Goal: Task Accomplishment & Management: Manage account settings

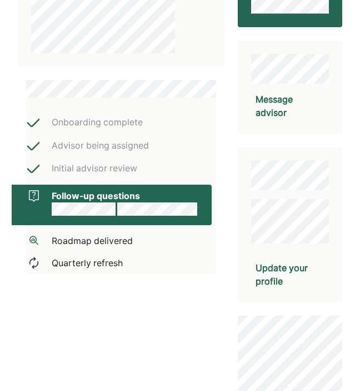
scroll to position [222, 0]
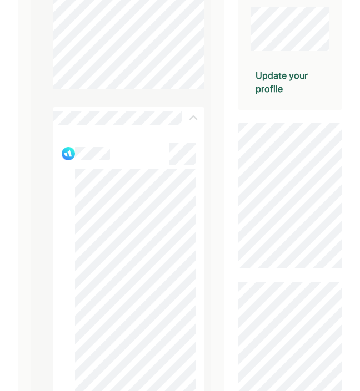
scroll to position [297, 0]
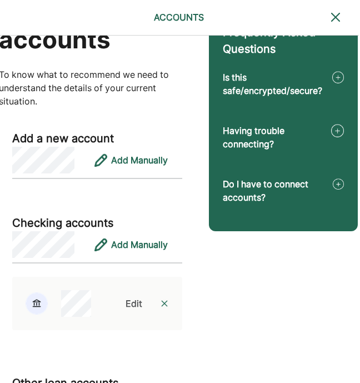
scroll to position [109, 1]
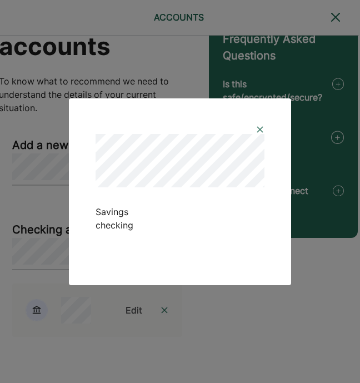
click at [263, 126] on img at bounding box center [259, 129] width 9 height 9
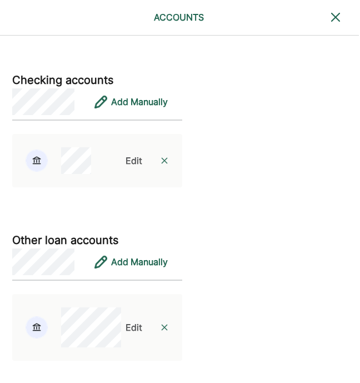
scroll to position [618, 1]
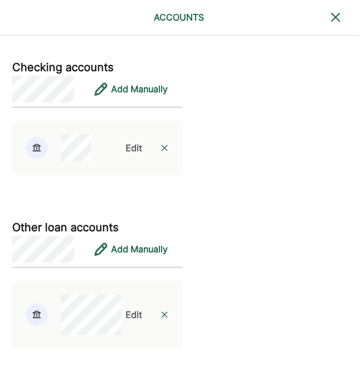
click at [125, 310] on div "Edit" at bounding box center [133, 314] width 17 height 13
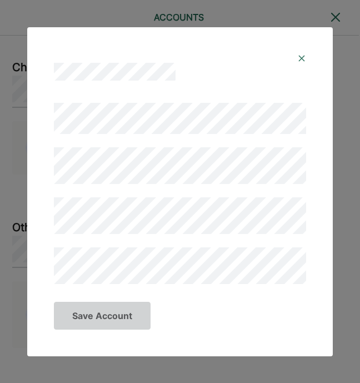
click at [301, 58] on img at bounding box center [301, 58] width 9 height 9
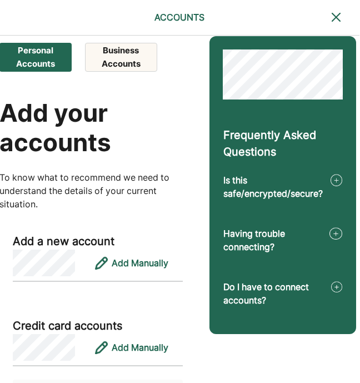
scroll to position [0, 1]
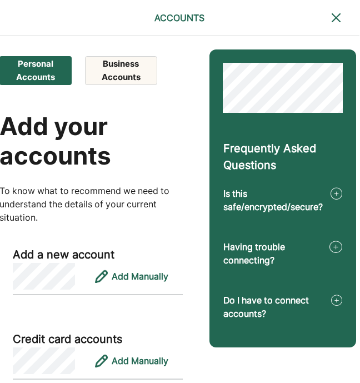
click at [127, 75] on button "Business Accounts" at bounding box center [121, 70] width 72 height 29
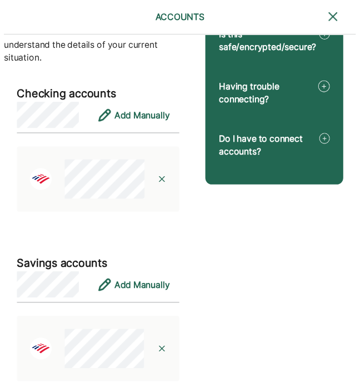
scroll to position [0, 0]
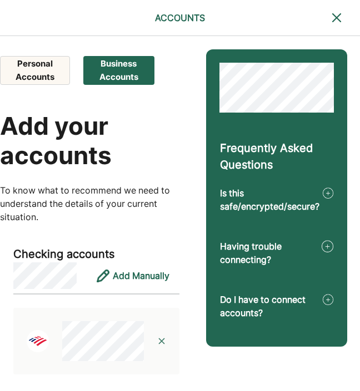
click at [37, 77] on button "Personal Accounts" at bounding box center [35, 70] width 70 height 29
